Goal: Transaction & Acquisition: Purchase product/service

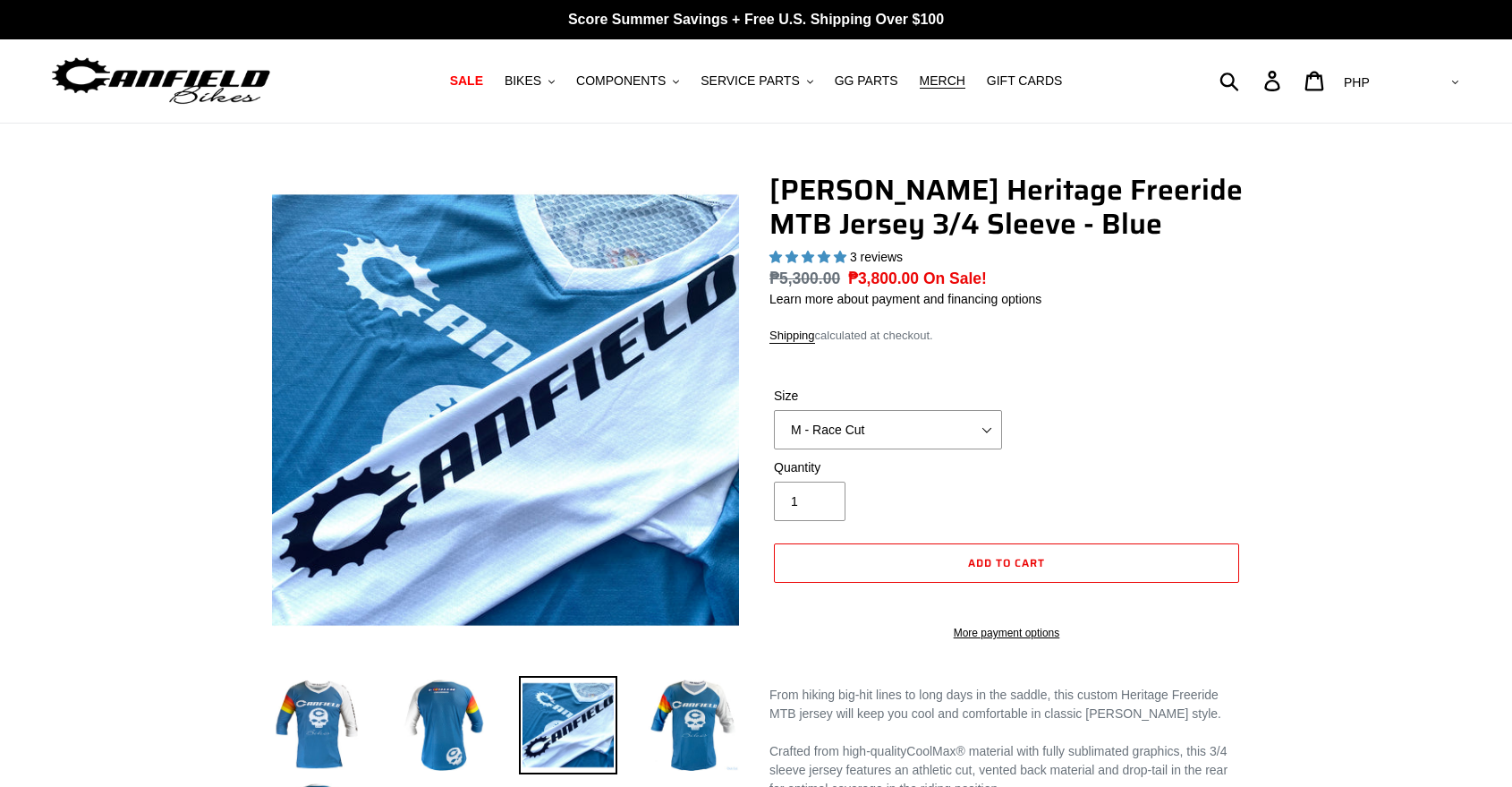
select select "highest-rating"
click at [646, 81] on span "COMPONENTS" at bounding box center [621, 82] width 89 height 16
click at [563, 80] on button "BIKES .cls-1{fill:#231f20}" at bounding box center [529, 81] width 68 height 24
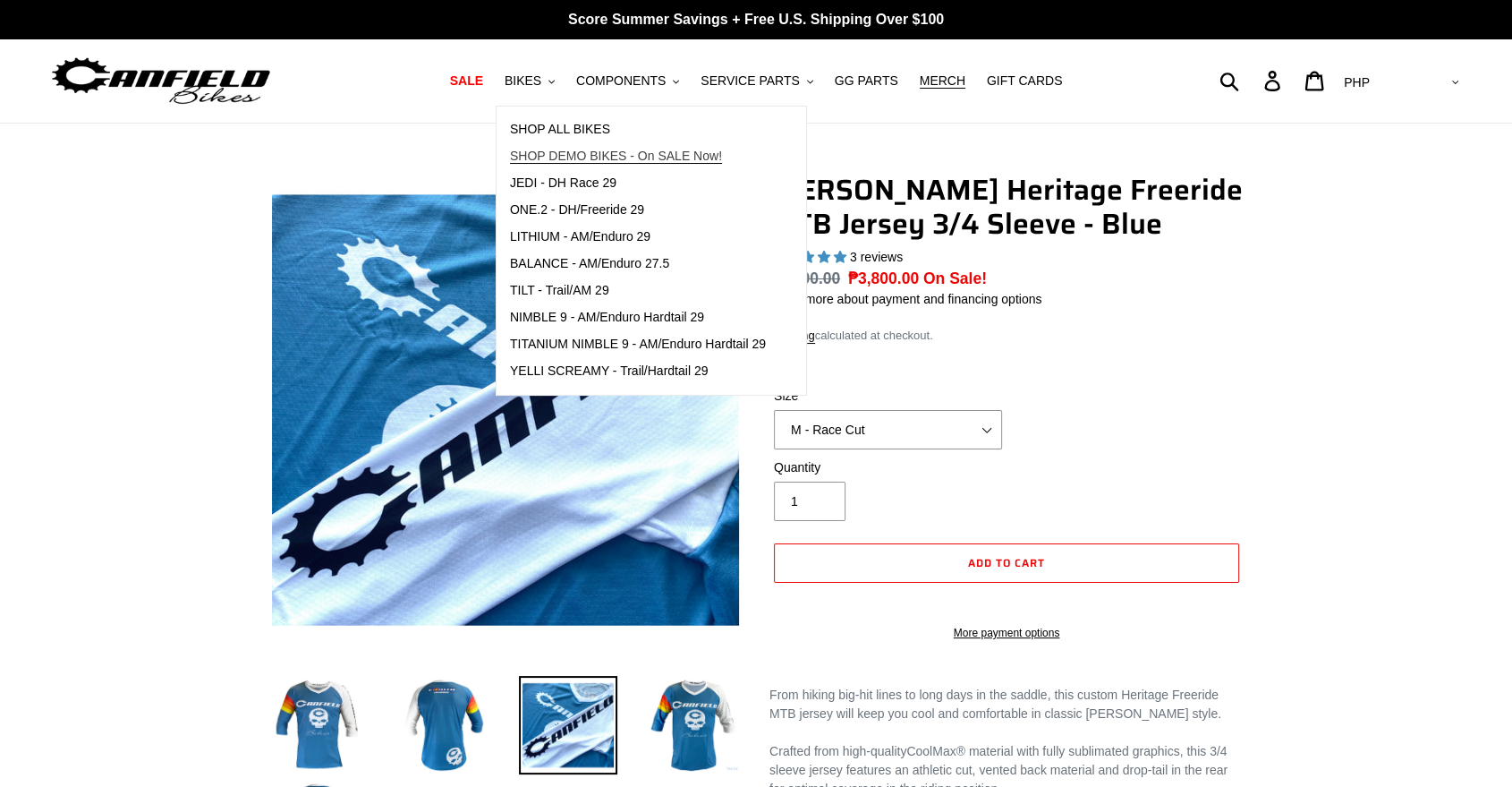
click at [580, 153] on span "SHOP DEMO BIKES - On SALE Now!" at bounding box center [616, 156] width 212 height 16
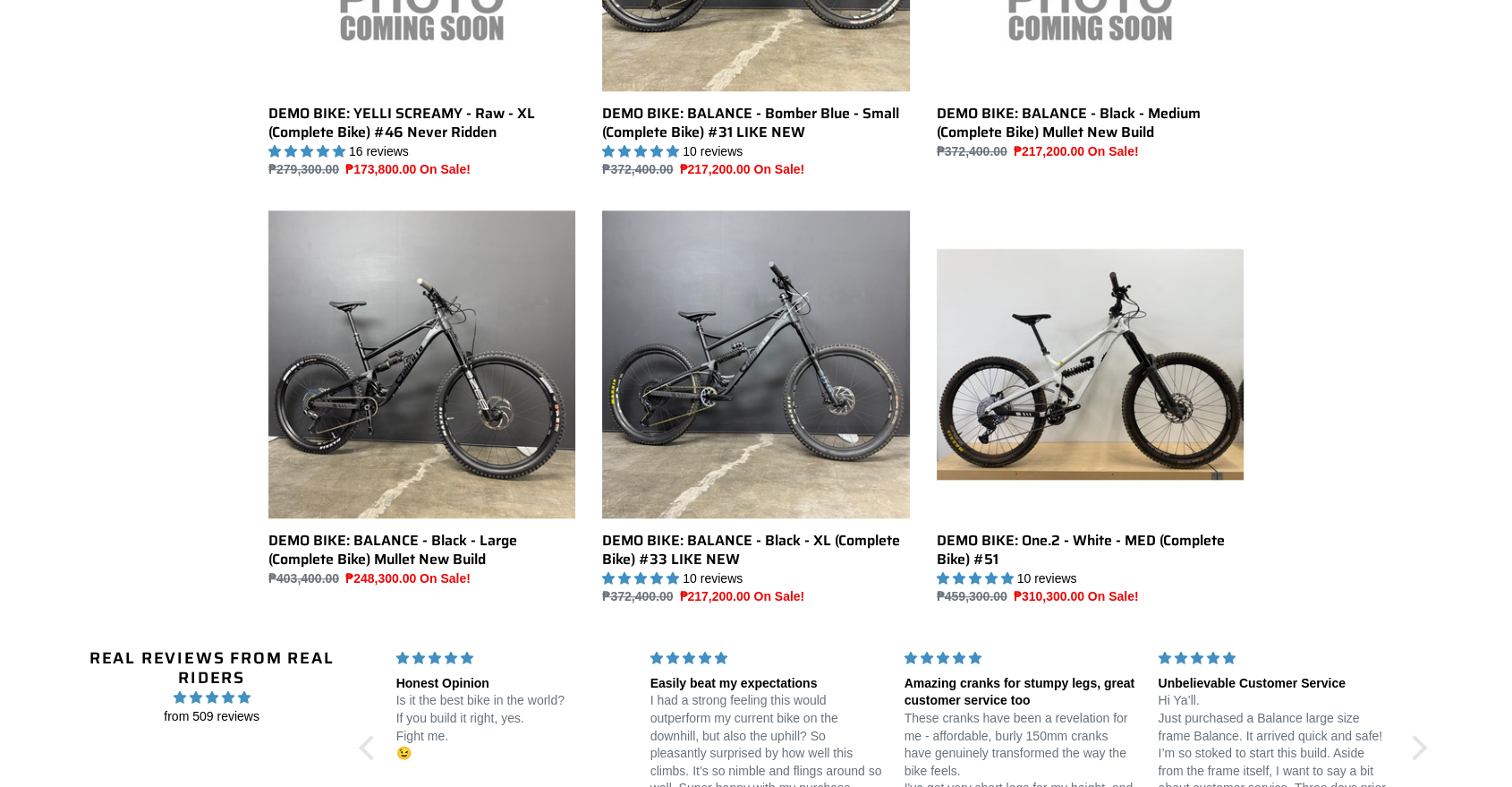
scroll to position [1094, 0]
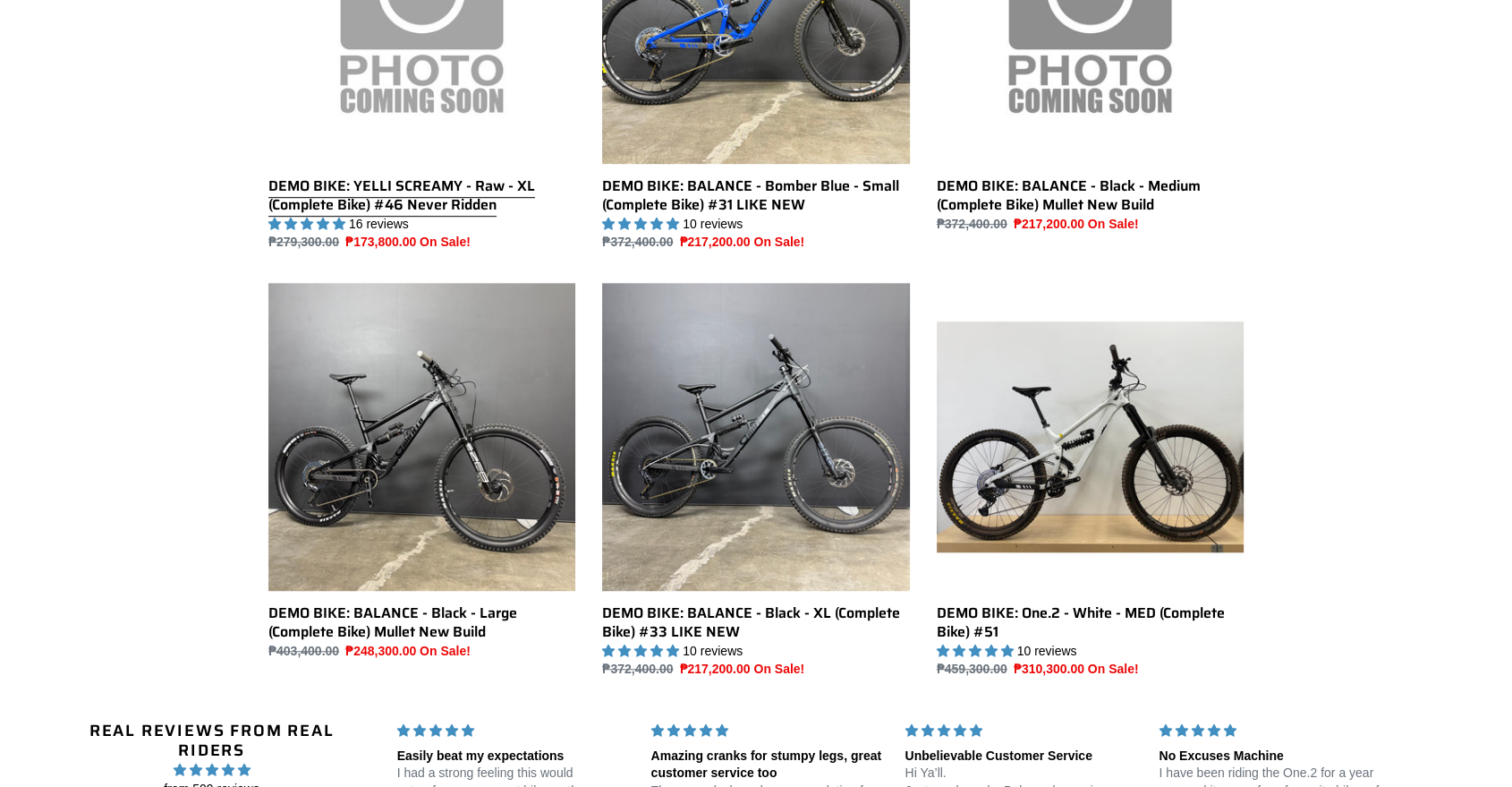
click at [399, 185] on link "DEMO BIKE: YELLI SCREAMY - Raw - XL (Complete Bike) #46 Never Ridden" at bounding box center [421, 53] width 307 height 395
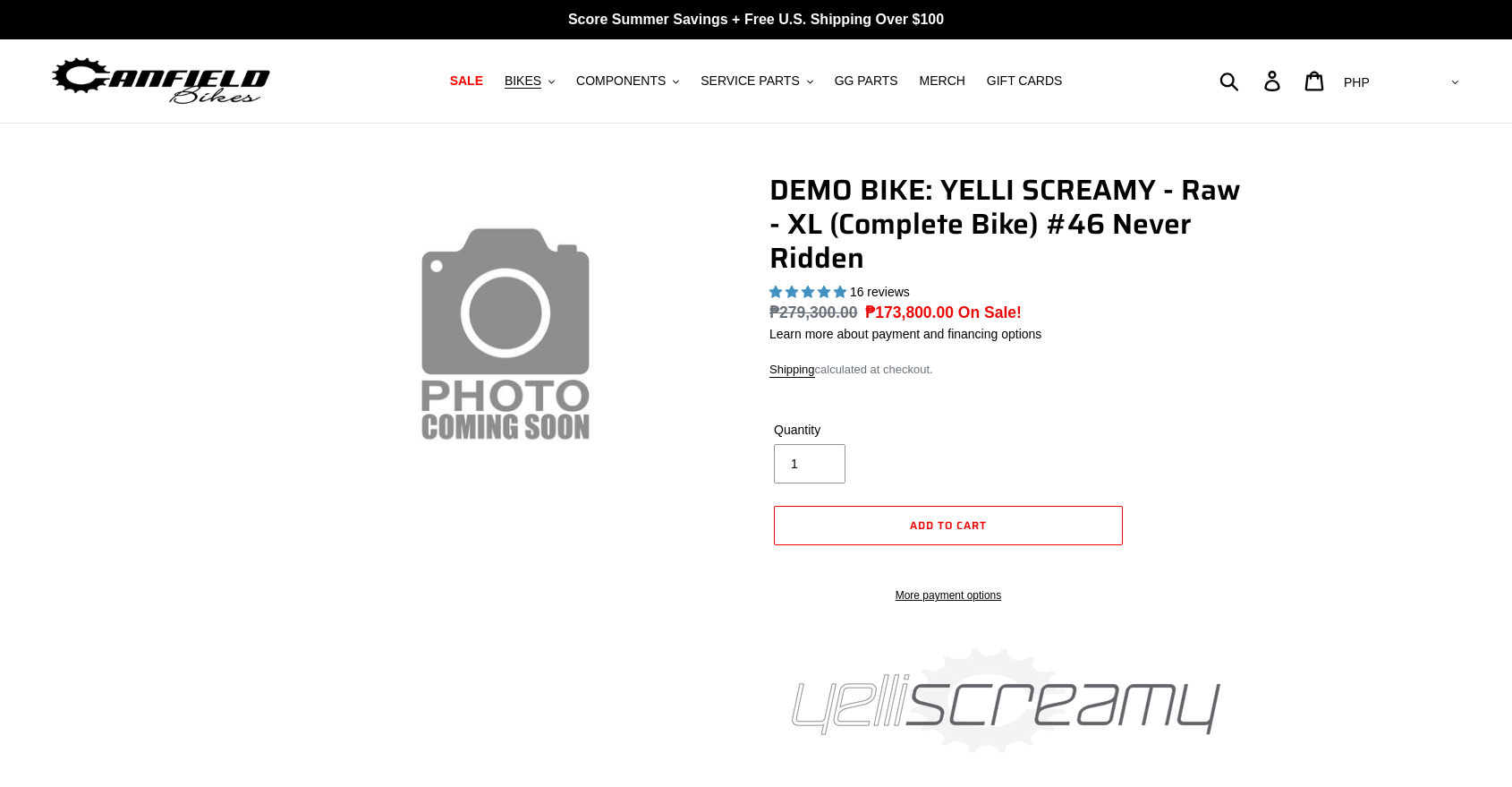
select select "highest-rating"
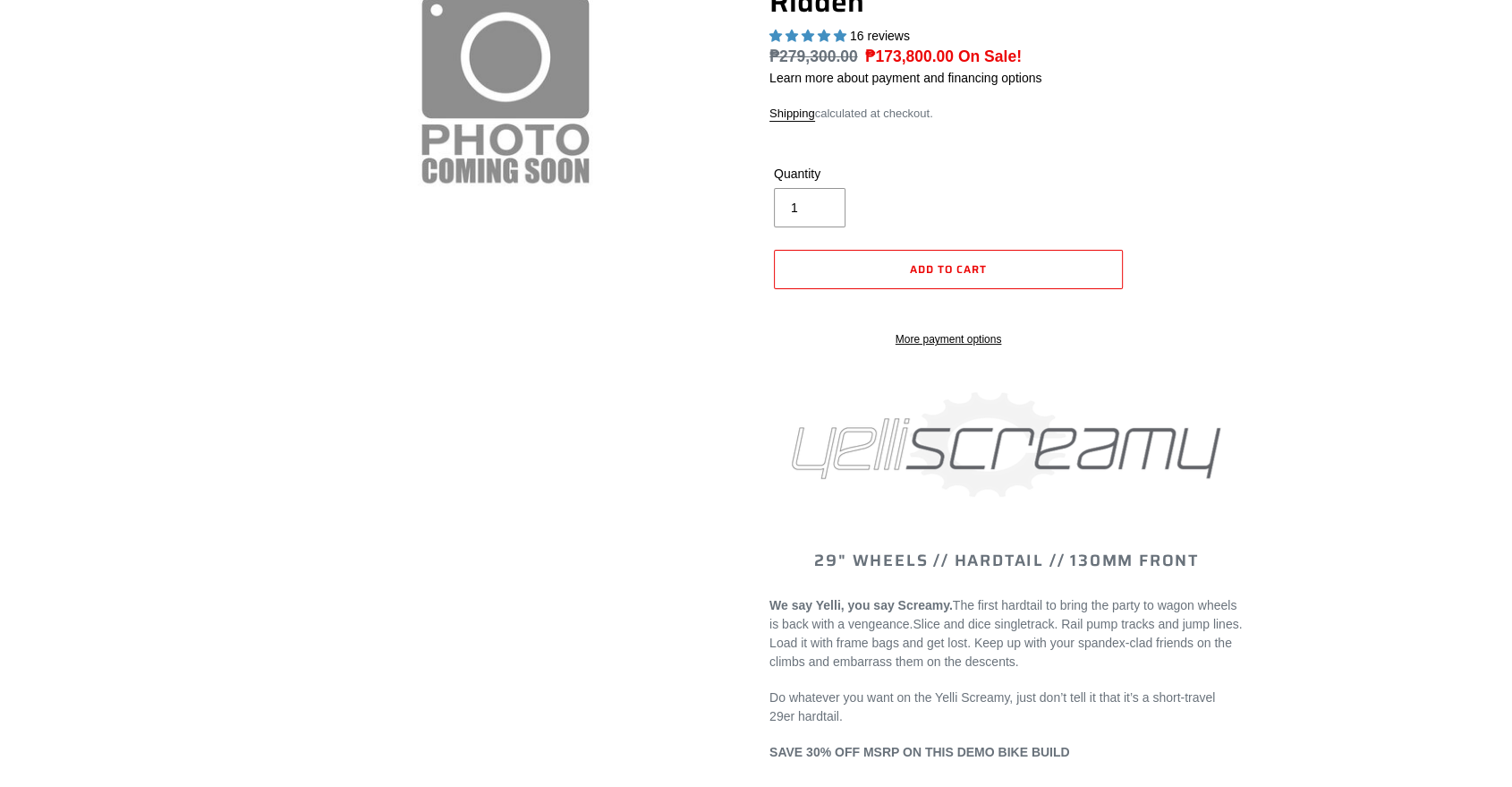
scroll to position [397, 0]
